Goal: Communication & Community: Participate in discussion

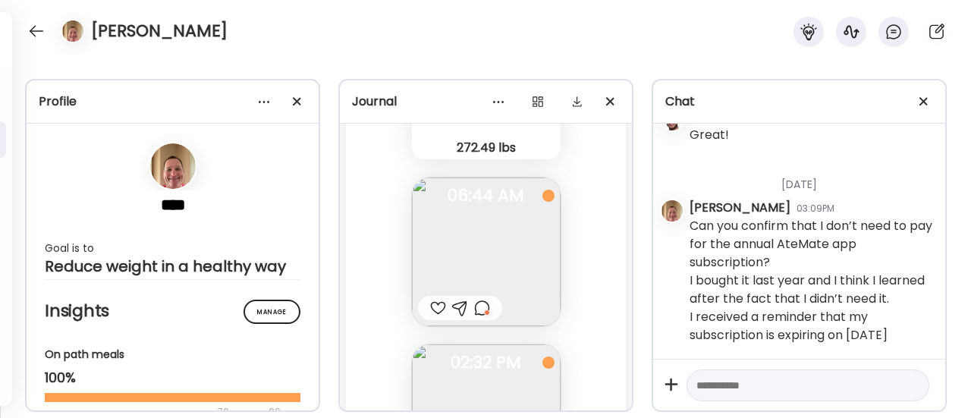
scroll to position [67, 0]
click at [39, 42] on div at bounding box center [36, 31] width 24 height 24
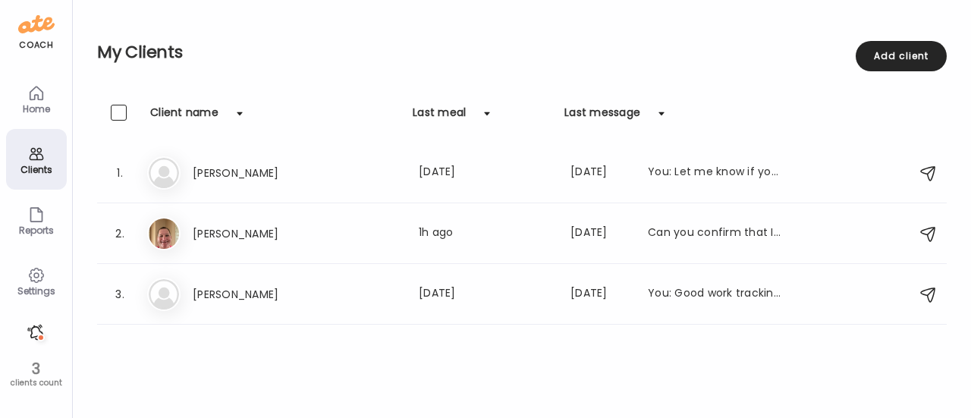
click at [33, 334] on div at bounding box center [36, 332] width 24 height 24
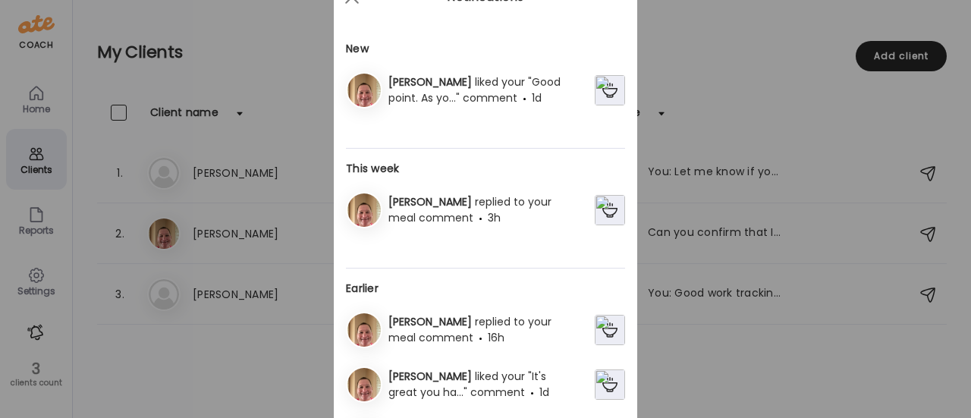
click at [498, 92] on div "[PERSON_NAME] liked your "Good point. As yo..." comment 1d" at bounding box center [488, 90] width 212 height 32
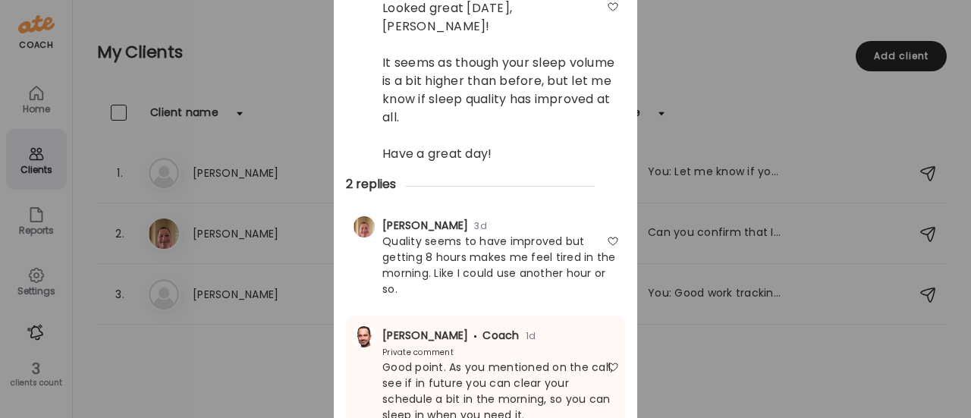
scroll to position [153, 0]
click at [346, 315] on div "[PERSON_NAME] Coach 1d Private comment Good point. As you mentioned on the call…" at bounding box center [485, 374] width 279 height 120
click at [292, 321] on div "Ate Coach Dashboard Wahoo! It’s official Take a moment to set up your Coach Pro…" at bounding box center [485, 209] width 971 height 418
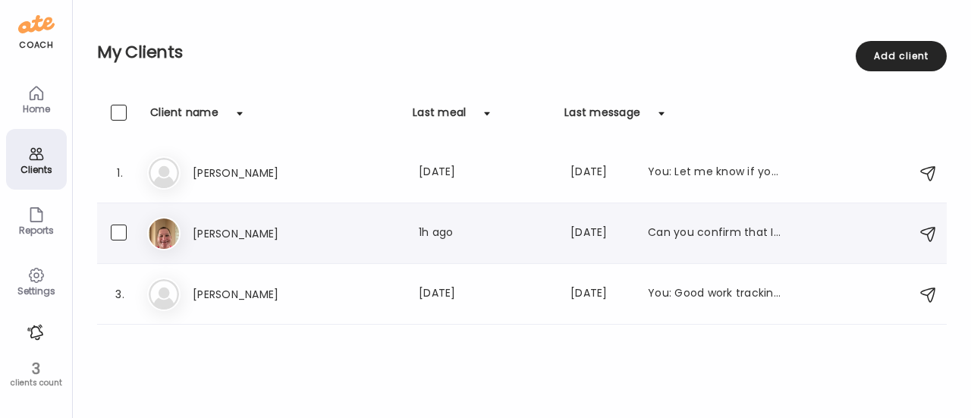
click at [320, 240] on h3 "[PERSON_NAME]" at bounding box center [259, 234] width 133 height 18
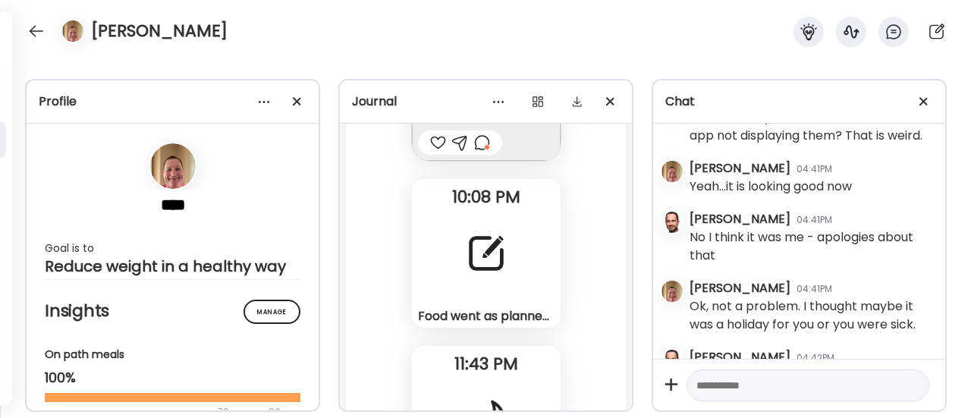
scroll to position [13460, 0]
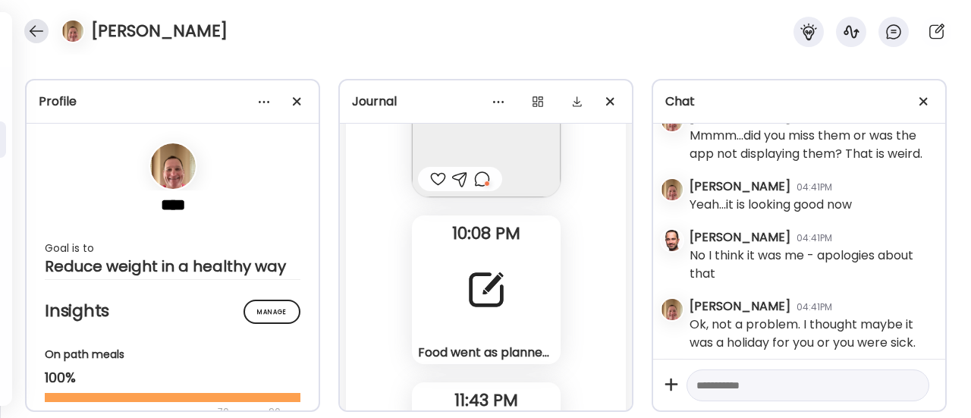
click at [36, 31] on div at bounding box center [36, 31] width 24 height 24
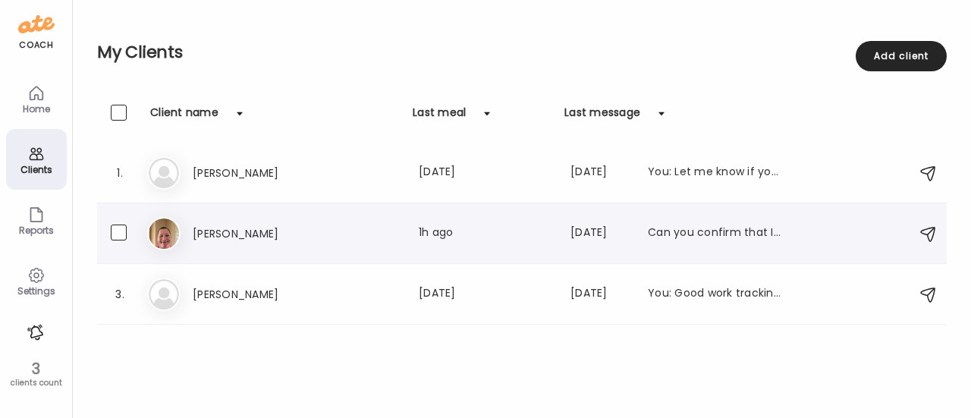
click at [270, 240] on h3 "[PERSON_NAME]" at bounding box center [259, 234] width 133 height 18
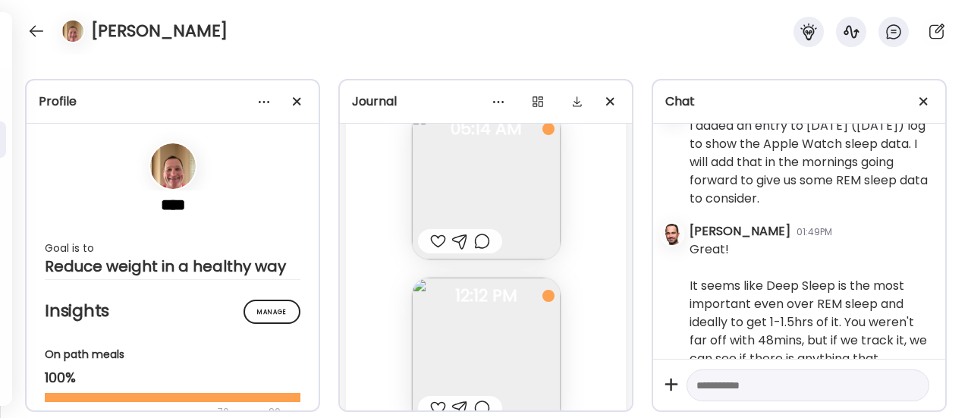
scroll to position [98278, 0]
click at [476, 252] on div at bounding box center [482, 243] width 16 height 18
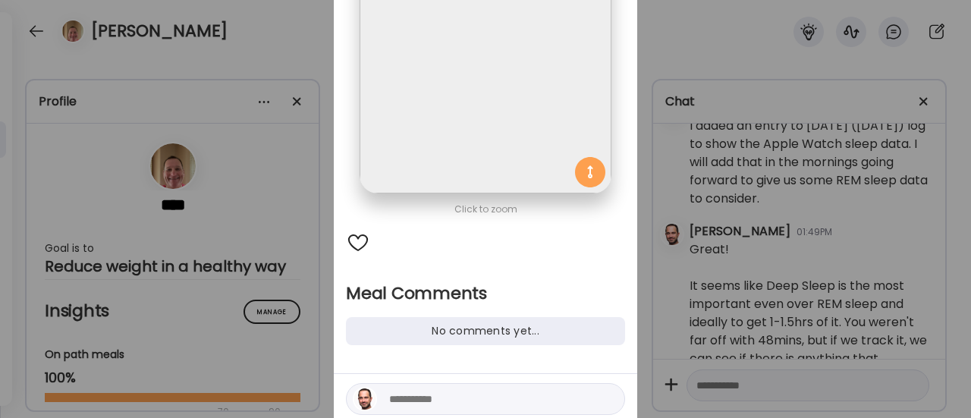
click at [405, 400] on textarea at bounding box center [491, 399] width 205 height 18
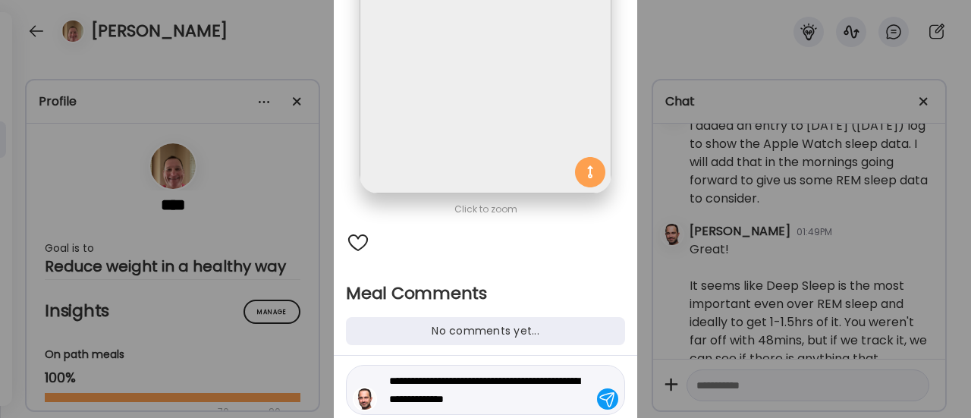
type textarea "**********"
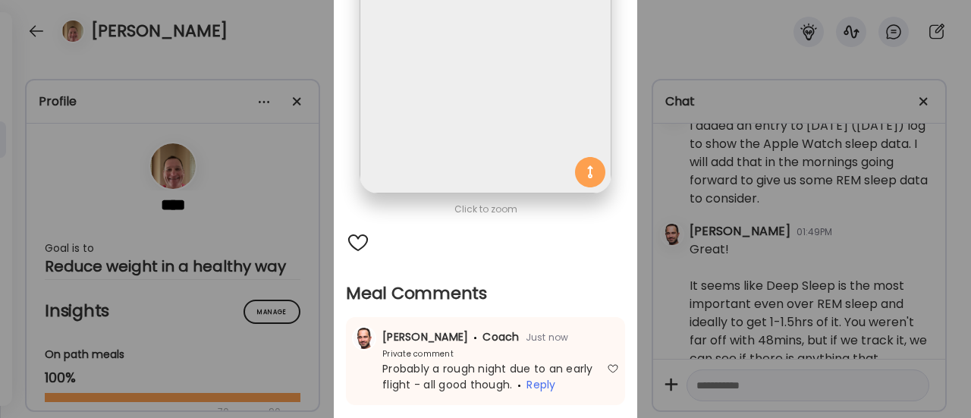
click at [258, 323] on div "Ate Coach Dashboard Wahoo! It’s official Take a moment to set up your Coach Pro…" at bounding box center [485, 209] width 971 height 418
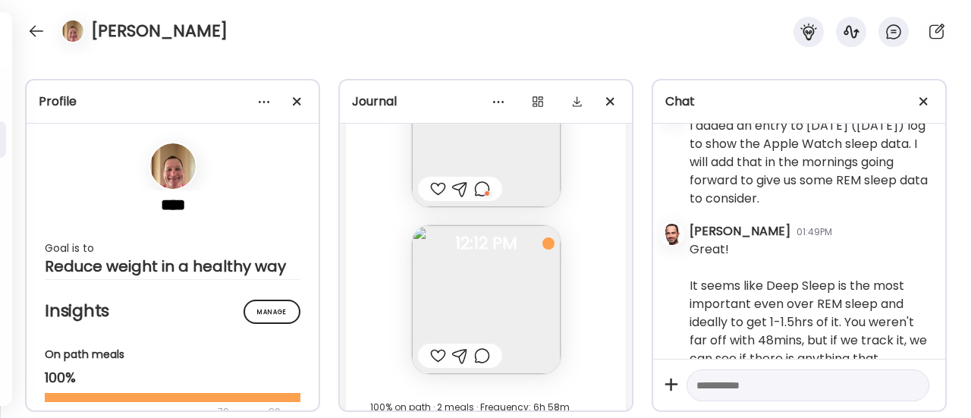
scroll to position [98331, 0]
click at [475, 199] on div at bounding box center [482, 190] width 16 height 18
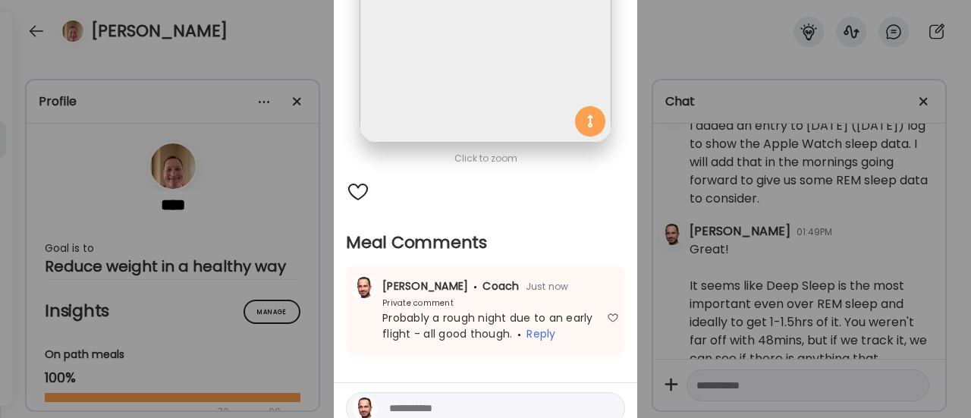
scroll to position [237, 0]
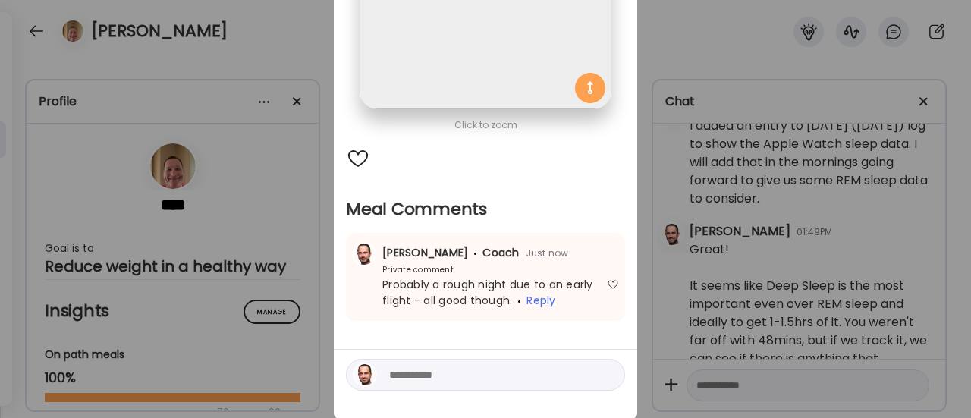
click at [443, 375] on textarea at bounding box center [491, 375] width 205 height 18
type textarea "**********"
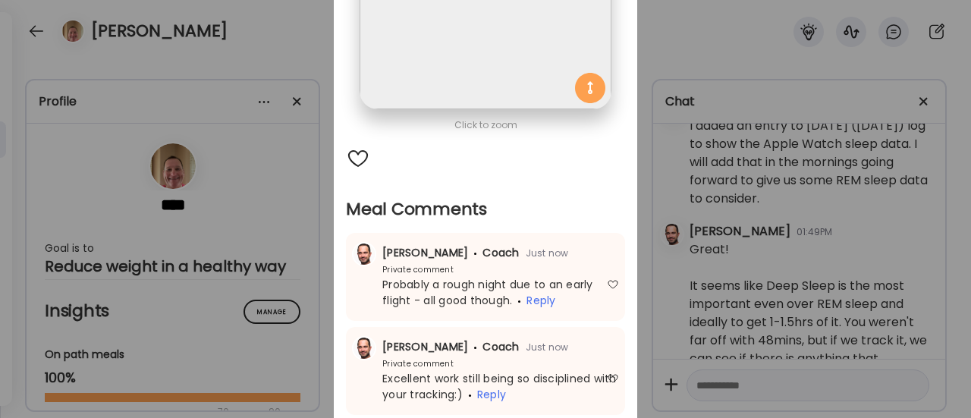
click at [281, 262] on div "Ate Coach Dashboard Wahoo! It’s official Take a moment to set up your Coach Pro…" at bounding box center [485, 209] width 971 height 418
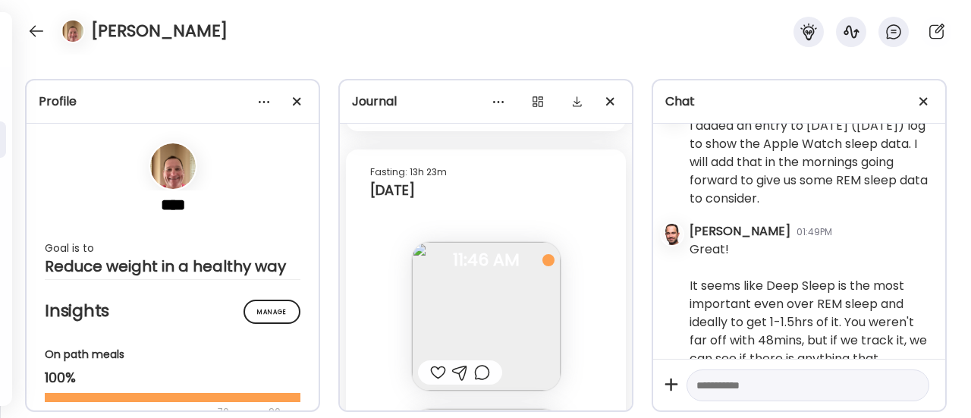
scroll to position [97310, 0]
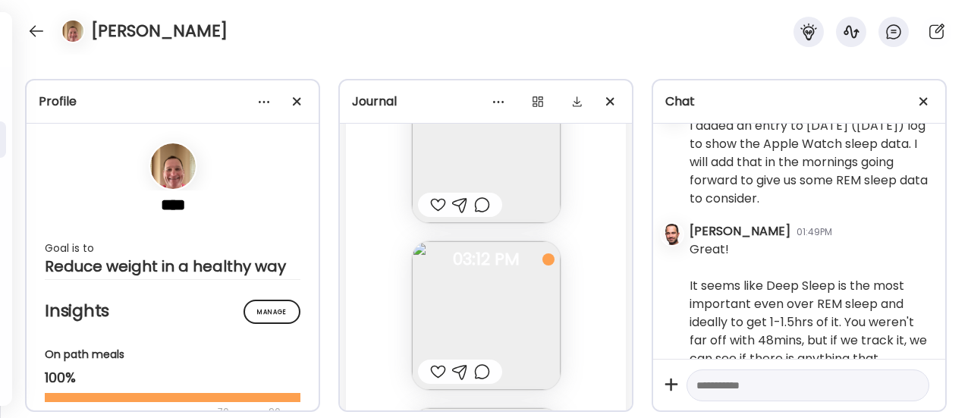
click at [435, 214] on div at bounding box center [438, 205] width 16 height 18
click at [435, 211] on div at bounding box center [438, 202] width 16 height 18
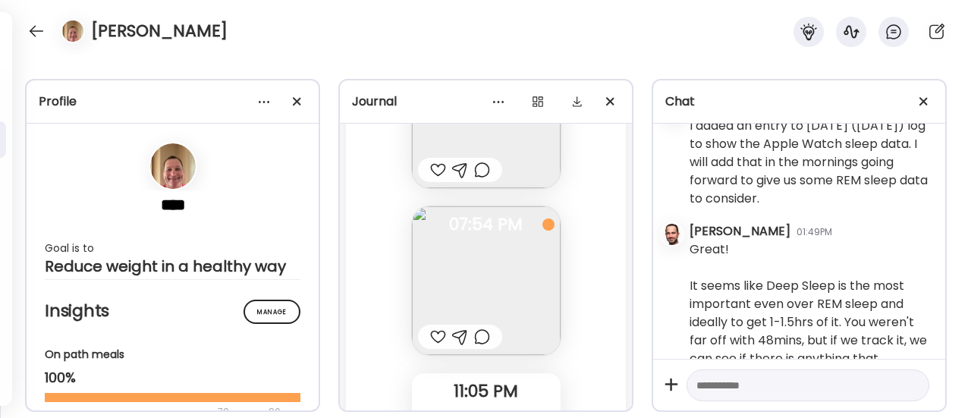
scroll to position [97679, 0]
click at [435, 179] on div at bounding box center [438, 170] width 16 height 18
click at [432, 346] on div at bounding box center [438, 337] width 16 height 18
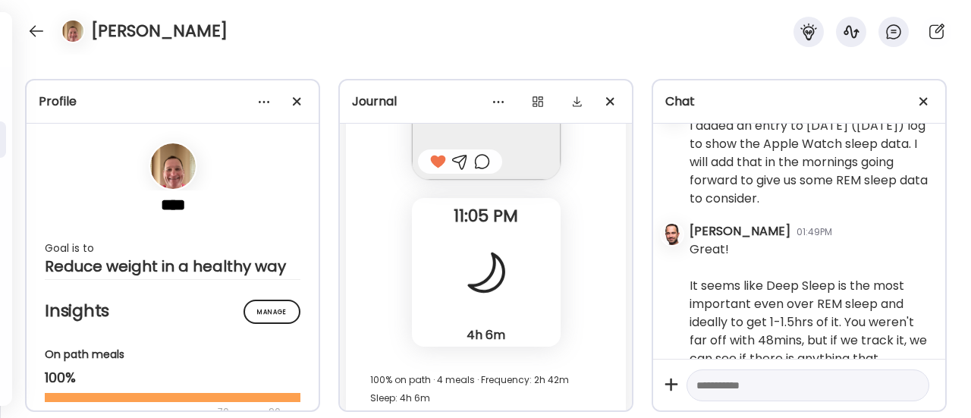
scroll to position [97838, 0]
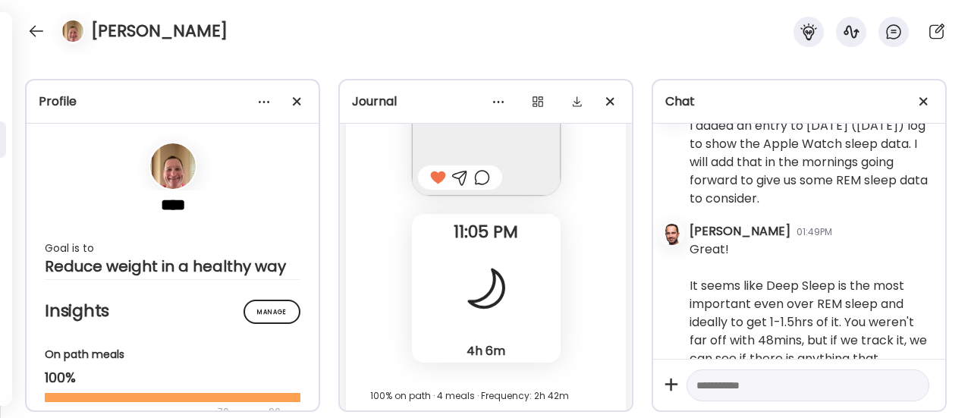
click at [476, 187] on div at bounding box center [482, 177] width 16 height 18
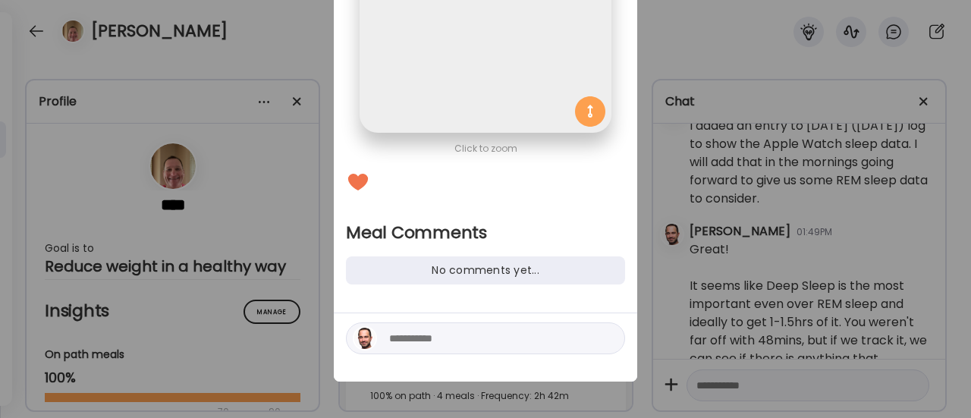
scroll to position [214, 0]
click at [439, 341] on textarea at bounding box center [491, 338] width 205 height 18
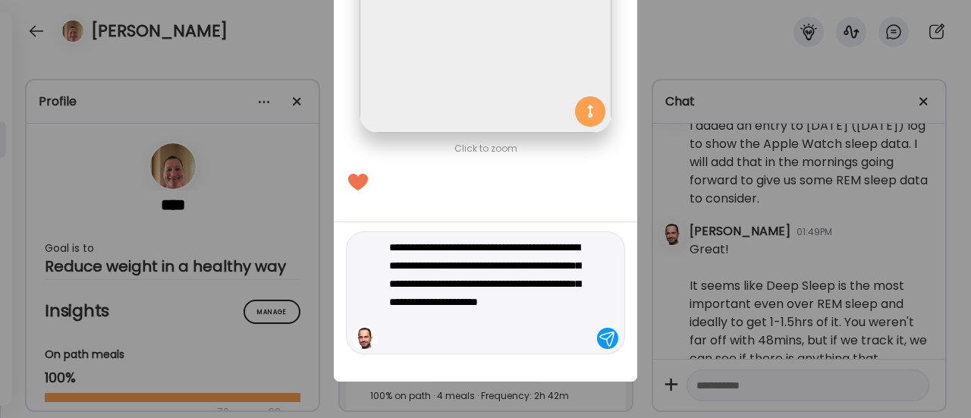
type textarea "**********"
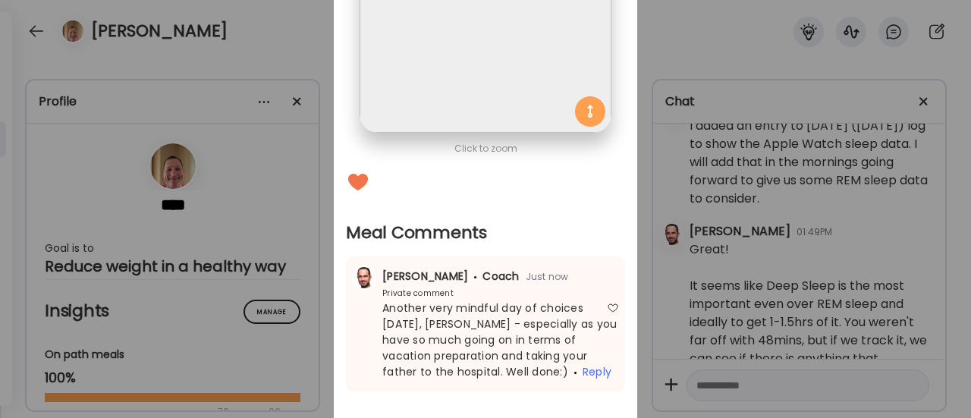
click at [256, 245] on div "Ate Coach Dashboard Wahoo! It’s official Take a moment to set up your Coach Pro…" at bounding box center [485, 209] width 971 height 418
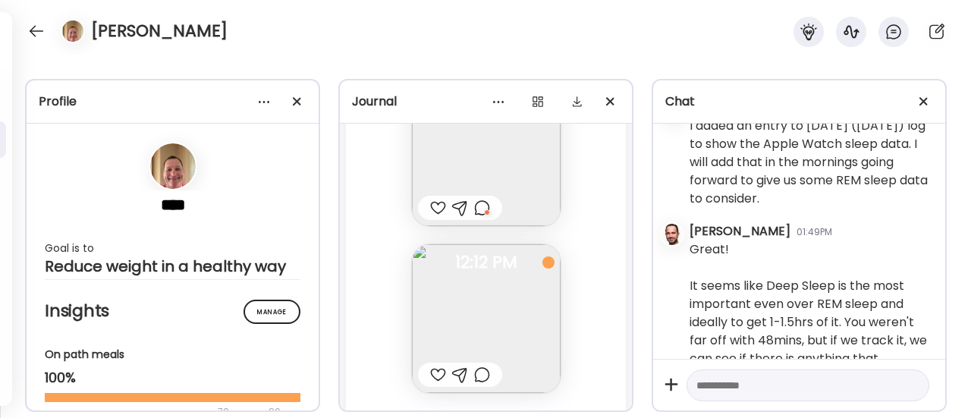
scroll to position [98314, 0]
click at [453, 313] on img at bounding box center [486, 317] width 149 height 149
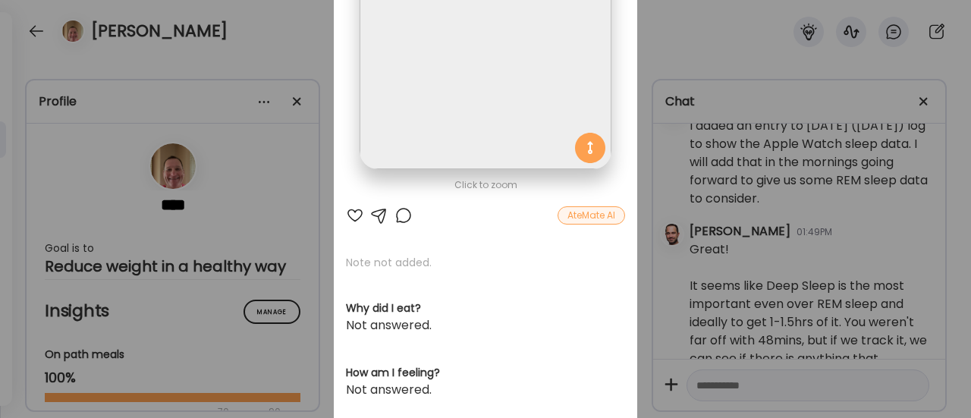
scroll to position [181, 0]
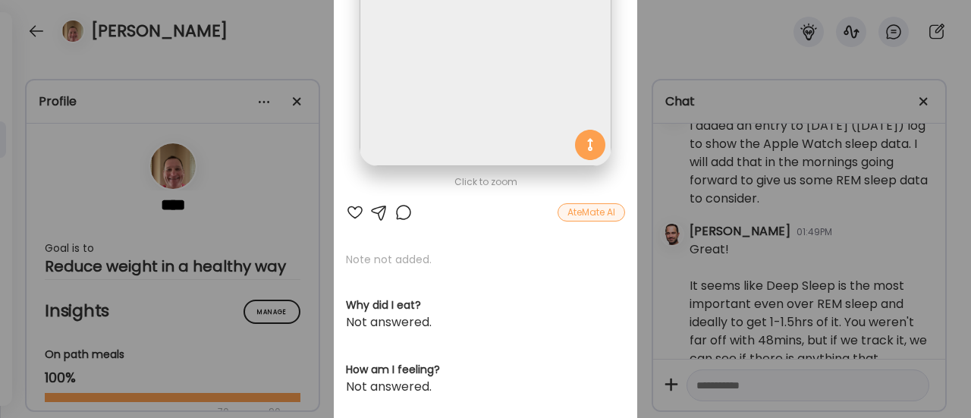
click at [401, 214] on div at bounding box center [403, 212] width 18 height 18
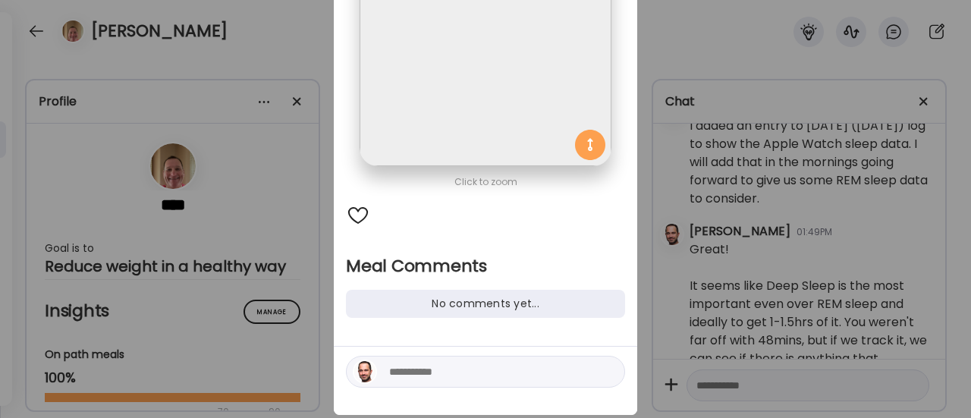
click at [416, 377] on textarea at bounding box center [491, 372] width 205 height 18
type textarea "**********"
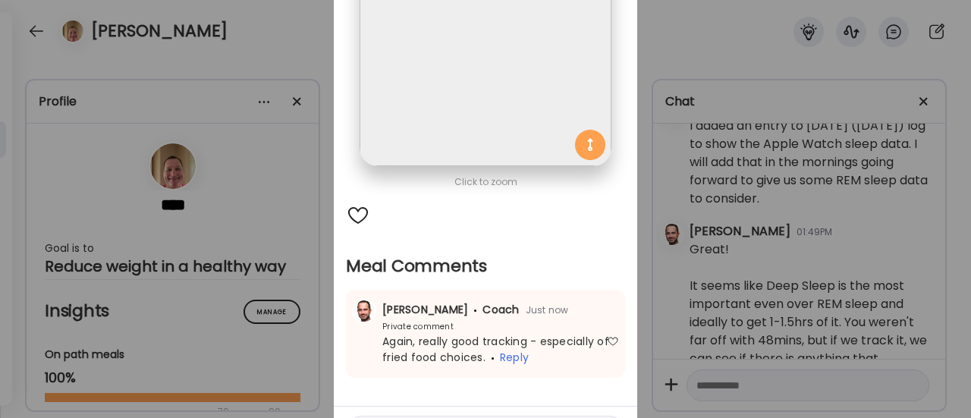
click at [281, 190] on div "Ate Coach Dashboard Wahoo! It’s official Take a moment to set up your Coach Pro…" at bounding box center [485, 209] width 971 height 418
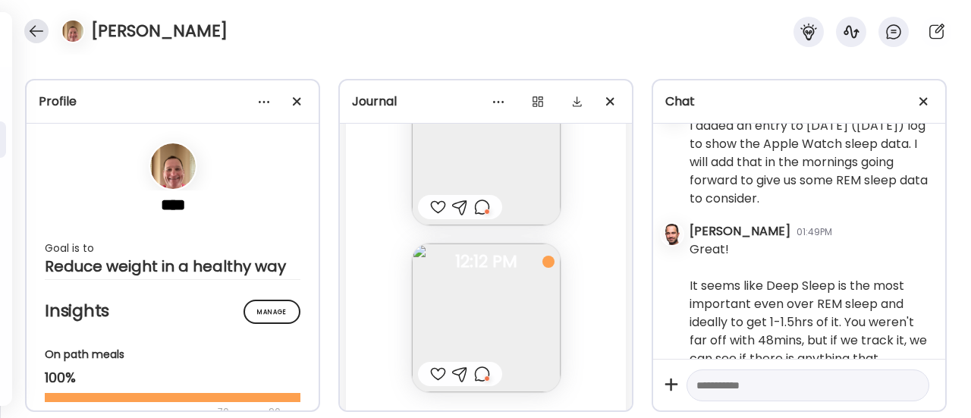
click at [43, 33] on div at bounding box center [36, 31] width 24 height 24
